Goal: Check status: Check status

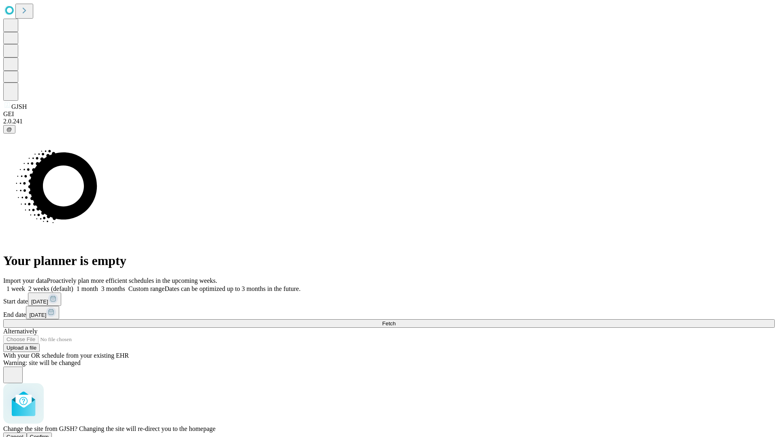
click at [49, 434] on span "Confirm" at bounding box center [39, 437] width 19 height 6
click at [25, 286] on label "1 week" at bounding box center [14, 289] width 22 height 7
click at [395, 321] on span "Fetch" at bounding box center [388, 324] width 13 height 6
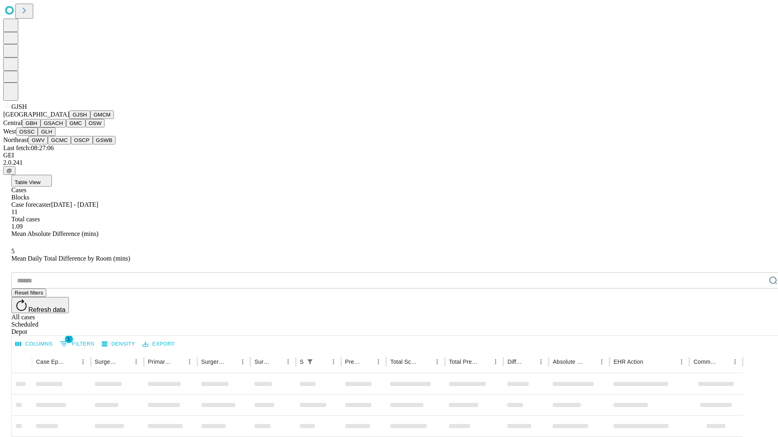
click at [90, 119] on button "GMCM" at bounding box center [101, 115] width 23 height 9
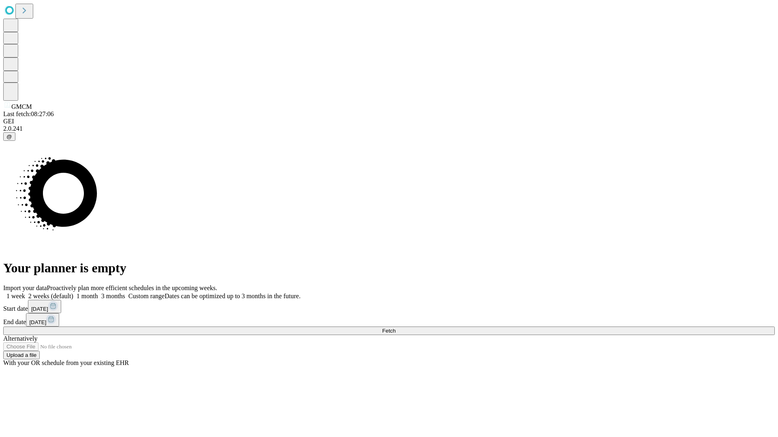
click at [25, 293] on label "1 week" at bounding box center [14, 296] width 22 height 7
click at [395, 328] on span "Fetch" at bounding box center [388, 331] width 13 height 6
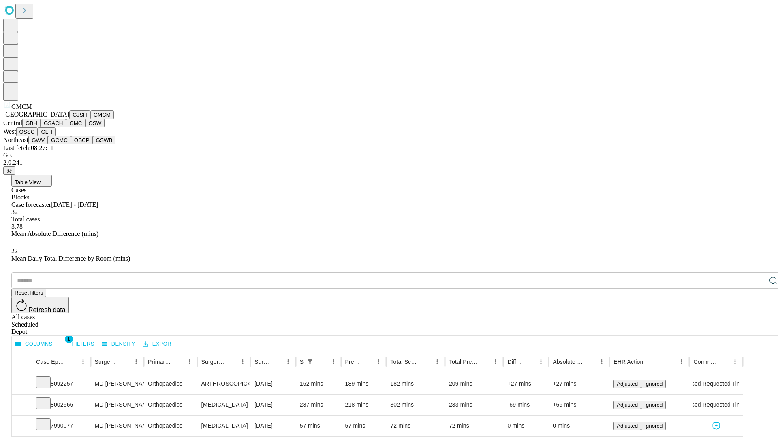
click at [41, 128] on button "GBH" at bounding box center [31, 123] width 18 height 9
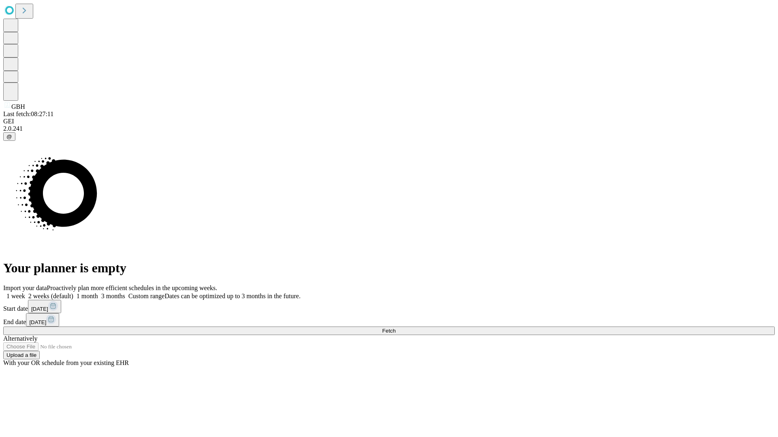
click at [25, 293] on label "1 week" at bounding box center [14, 296] width 22 height 7
click at [395, 328] on span "Fetch" at bounding box center [388, 331] width 13 height 6
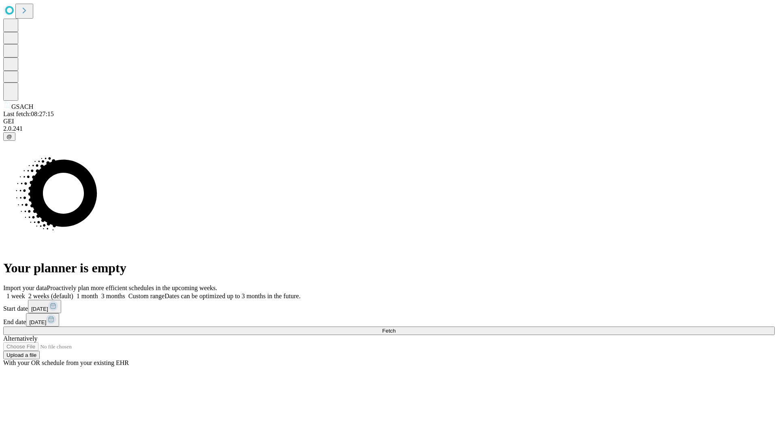
click at [25, 293] on label "1 week" at bounding box center [14, 296] width 22 height 7
click at [395, 328] on span "Fetch" at bounding box center [388, 331] width 13 height 6
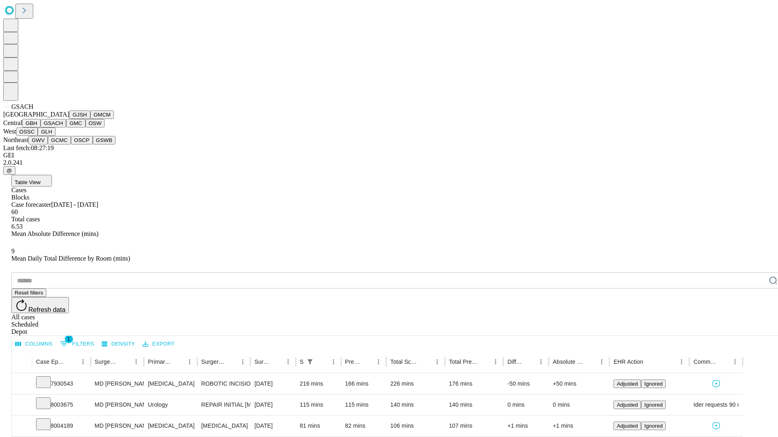
click at [66, 128] on button "GMC" at bounding box center [75, 123] width 19 height 9
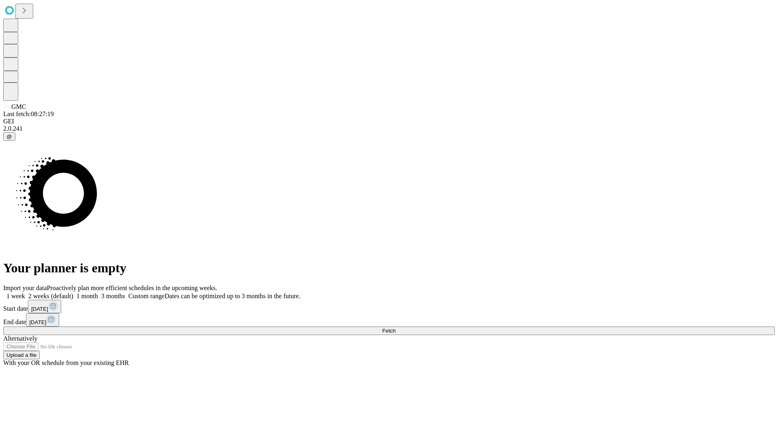
click at [395, 328] on span "Fetch" at bounding box center [388, 331] width 13 height 6
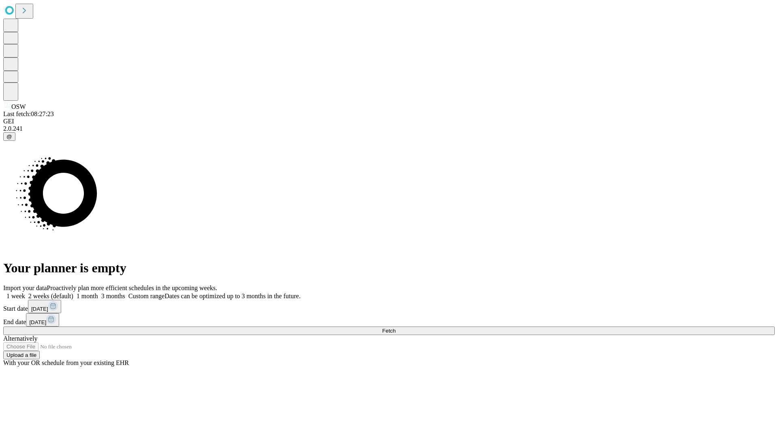
click at [395, 328] on span "Fetch" at bounding box center [388, 331] width 13 height 6
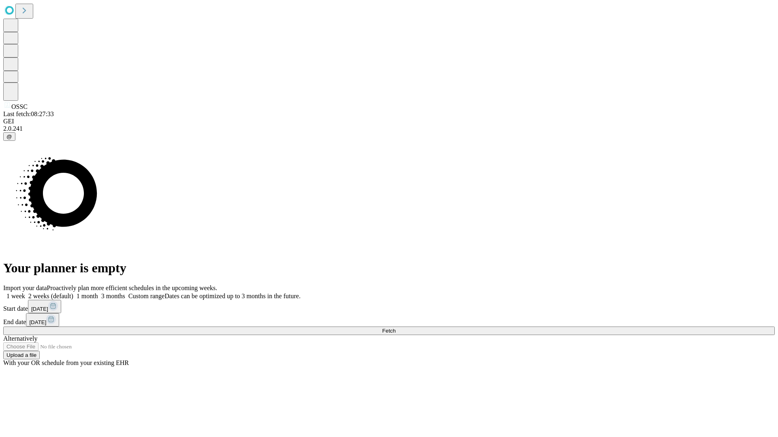
click at [25, 293] on label "1 week" at bounding box center [14, 296] width 22 height 7
click at [395, 328] on span "Fetch" at bounding box center [388, 331] width 13 height 6
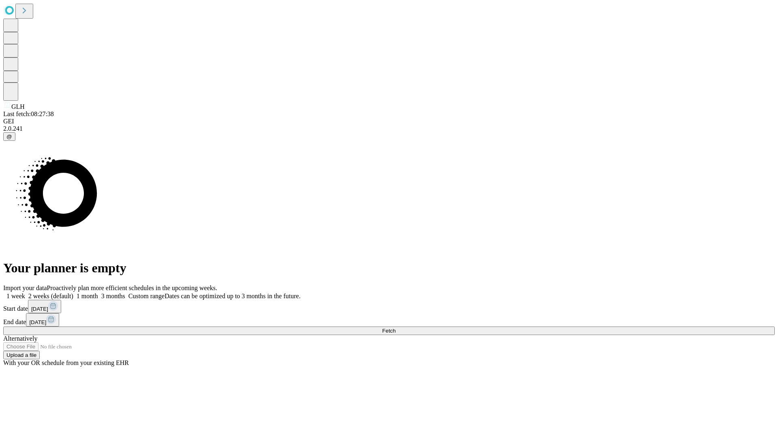
click at [25, 293] on label "1 week" at bounding box center [14, 296] width 22 height 7
click at [395, 328] on span "Fetch" at bounding box center [388, 331] width 13 height 6
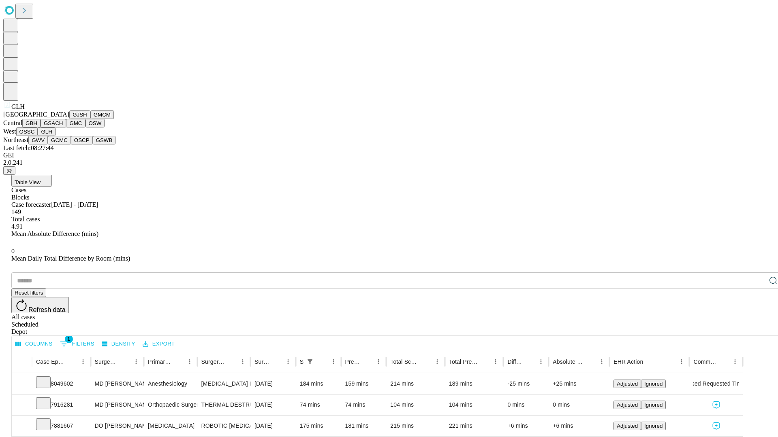
click at [48, 145] on button "GWV" at bounding box center [37, 140] width 19 height 9
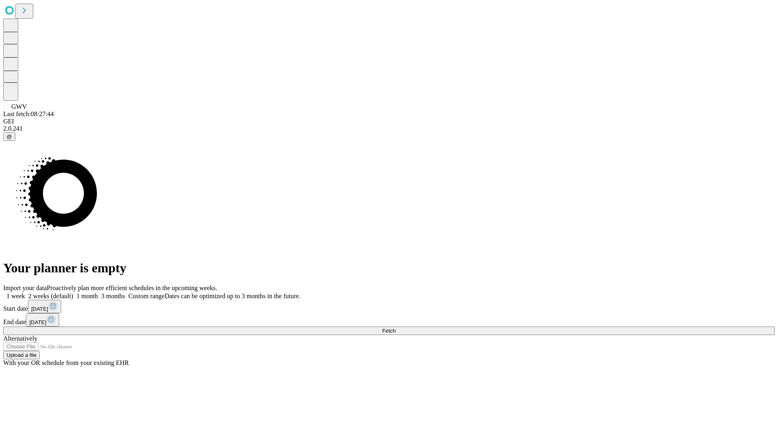
click at [25, 293] on label "1 week" at bounding box center [14, 296] width 22 height 7
click at [395, 328] on span "Fetch" at bounding box center [388, 331] width 13 height 6
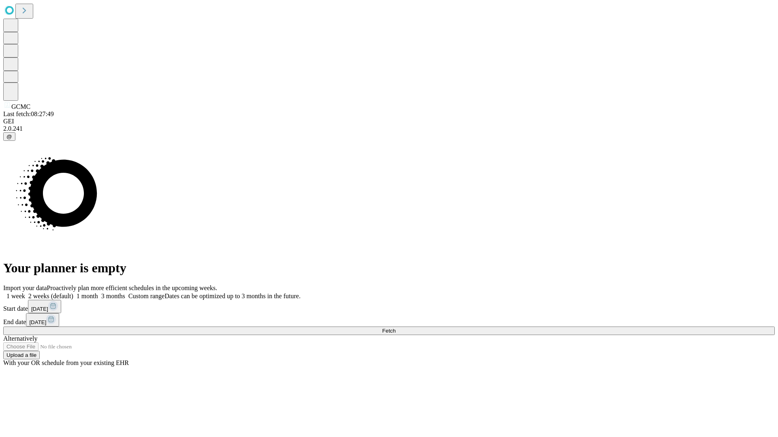
click at [25, 293] on label "1 week" at bounding box center [14, 296] width 22 height 7
click at [395, 328] on span "Fetch" at bounding box center [388, 331] width 13 height 6
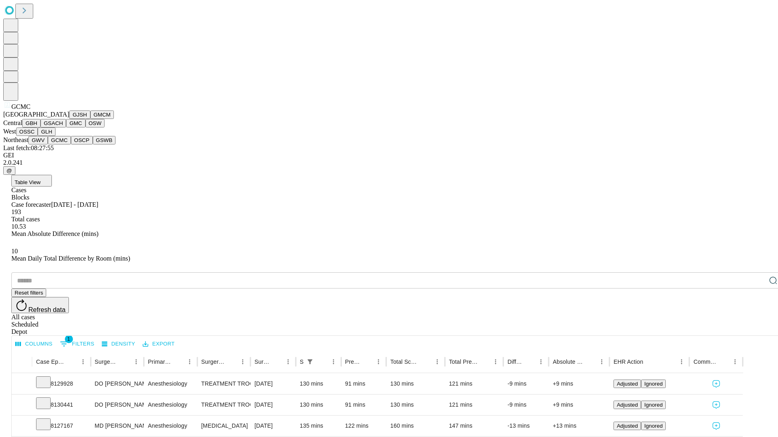
click at [71, 145] on button "OSCP" at bounding box center [82, 140] width 22 height 9
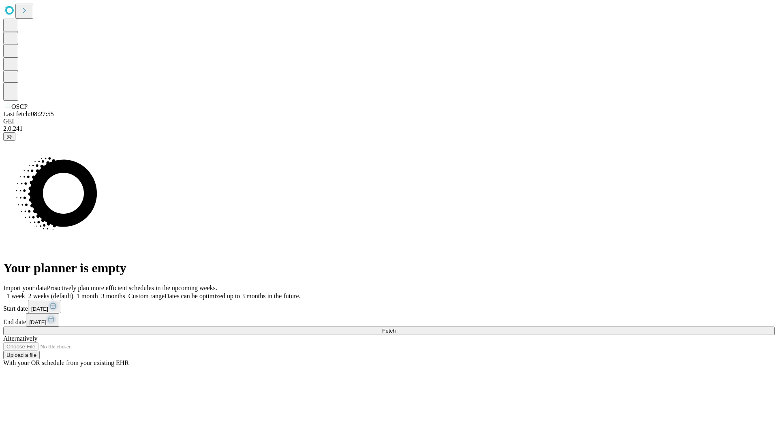
click at [395, 328] on span "Fetch" at bounding box center [388, 331] width 13 height 6
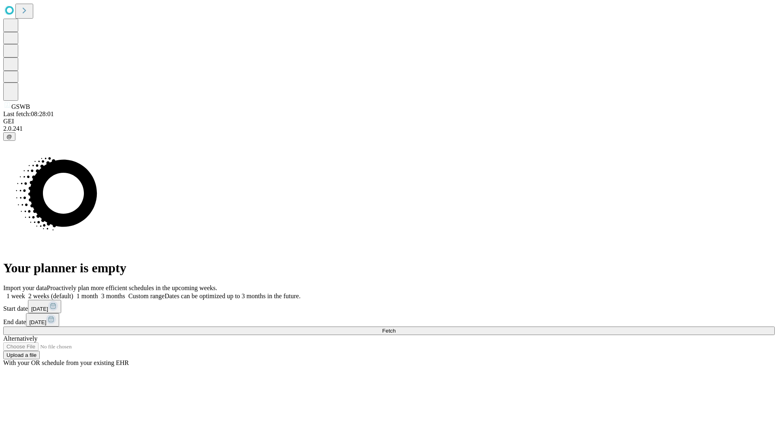
click at [25, 293] on label "1 week" at bounding box center [14, 296] width 22 height 7
click at [395, 328] on span "Fetch" at bounding box center [388, 331] width 13 height 6
